Goal: Find contact information: Find contact information

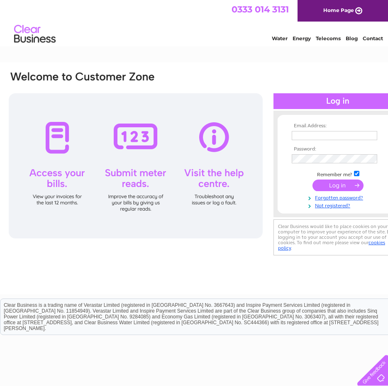
click at [324, 134] on input "text" at bounding box center [334, 135] width 85 height 9
type input "carterplantwigan@outlook.com"
click at [335, 183] on input "submit" at bounding box center [337, 186] width 51 height 12
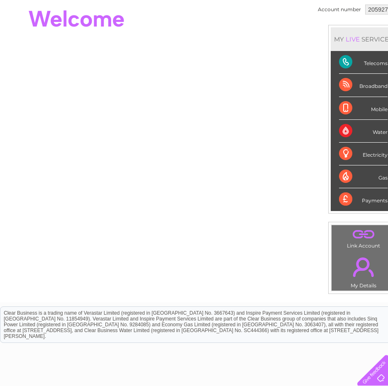
scroll to position [24, 0]
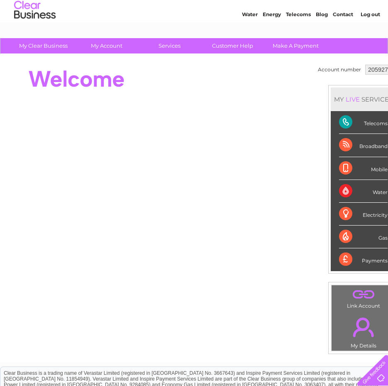
click at [343, 13] on link "Contact" at bounding box center [343, 14] width 20 height 6
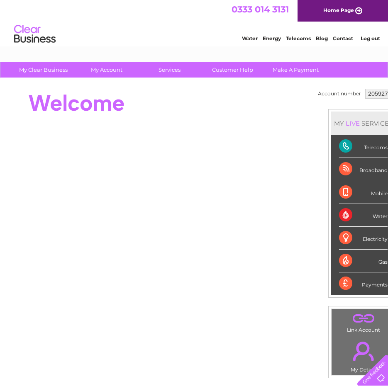
scroll to position [0, 23]
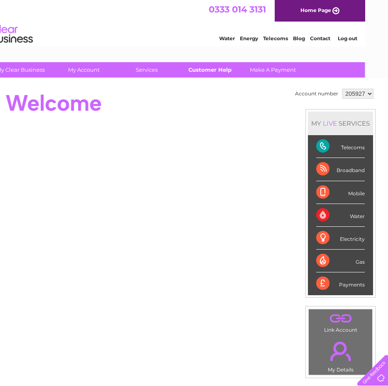
click at [214, 67] on link "Customer Help" at bounding box center [210, 69] width 68 height 15
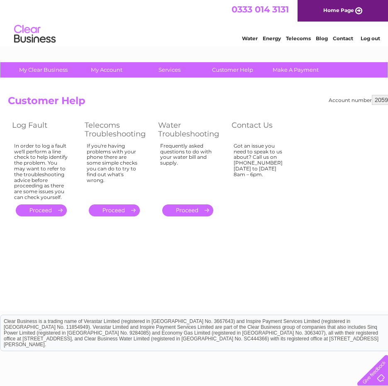
click at [342, 38] on link "Contact" at bounding box center [343, 38] width 20 height 6
